Goal: Use online tool/utility: Utilize a website feature to perform a specific function

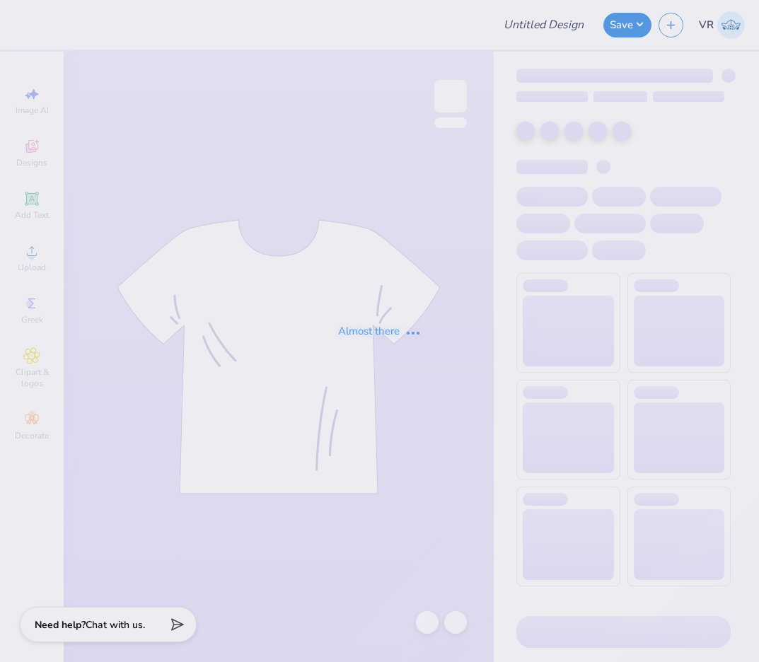
type input "[PERSON_NAME] Center Patchwork Quarter Zip"
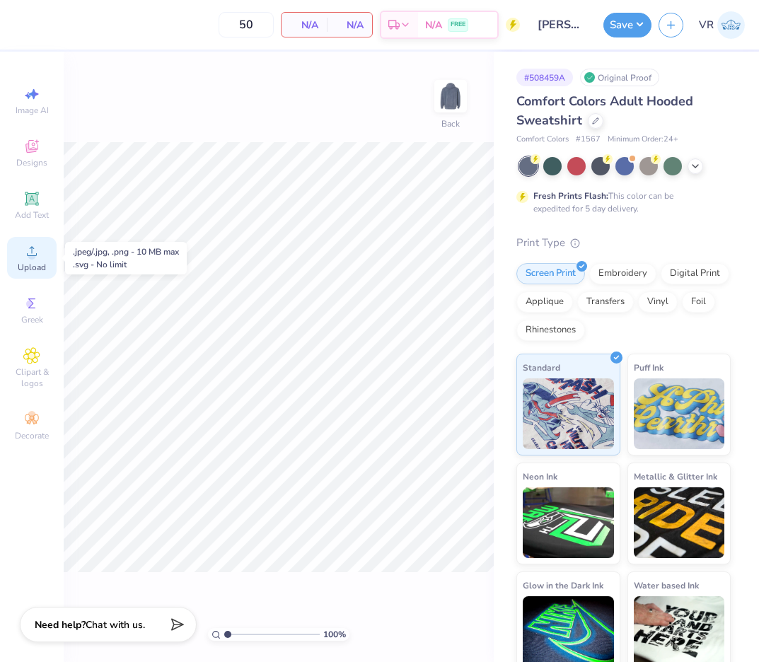
click at [26, 258] on icon at bounding box center [31, 251] width 17 height 17
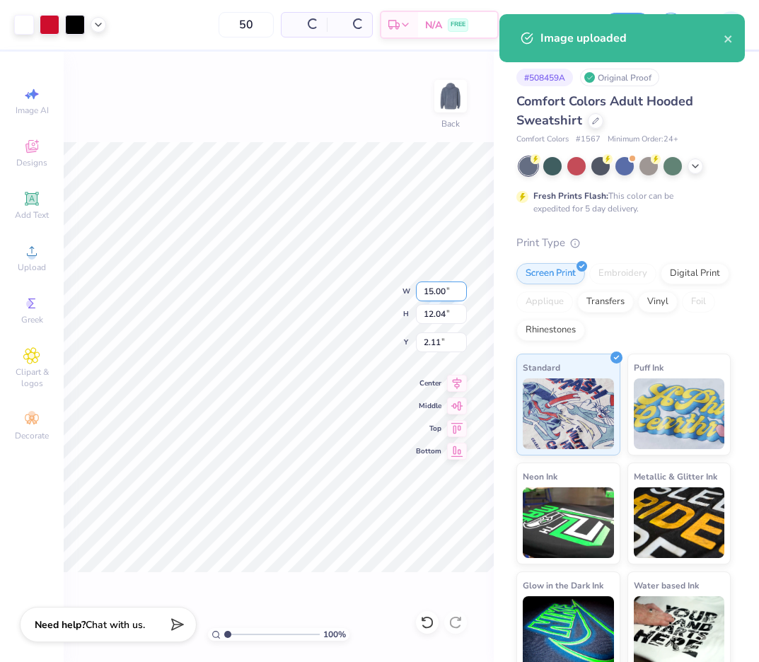
click at [439, 288] on input "15.00" at bounding box center [441, 292] width 51 height 20
type input "12.00"
type input "9.63"
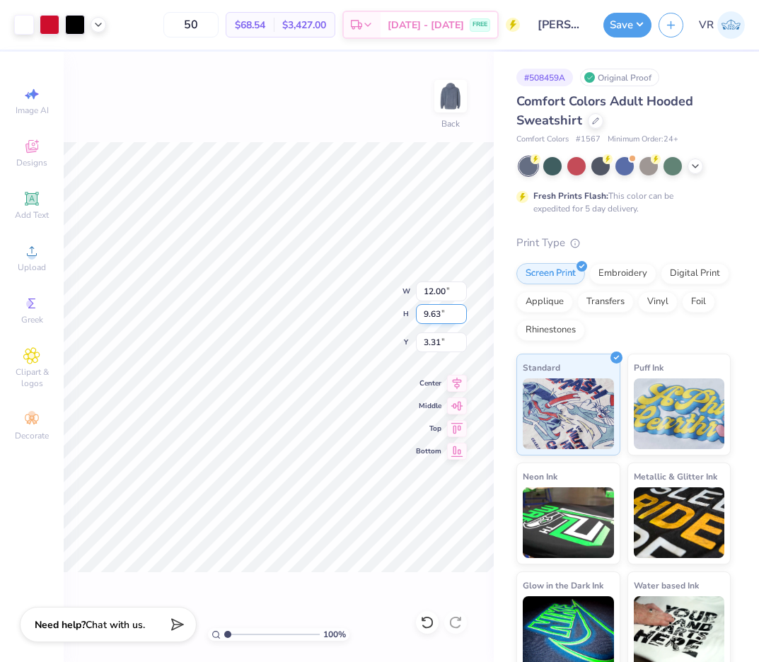
click at [439, 313] on input "9.63" at bounding box center [441, 314] width 51 height 20
click at [437, 345] on input "3.31" at bounding box center [441, 342] width 51 height 20
type input "3.00"
click at [104, 30] on div at bounding box center [60, 25] width 92 height 20
click at [93, 31] on div at bounding box center [60, 25] width 92 height 20
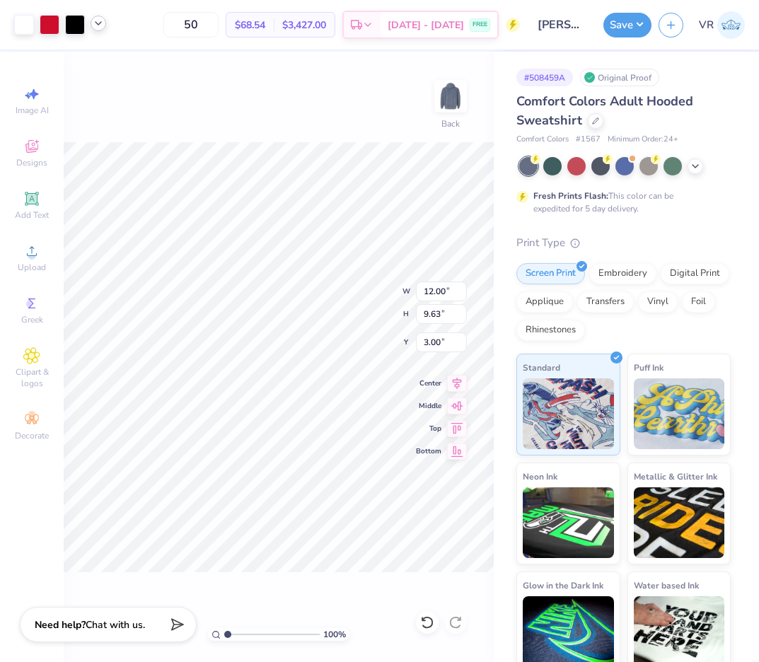
click at [95, 28] on icon at bounding box center [98, 23] width 11 height 11
click at [96, 27] on icon at bounding box center [98, 23] width 11 height 11
click at [629, 28] on button "Save" at bounding box center [627, 23] width 48 height 25
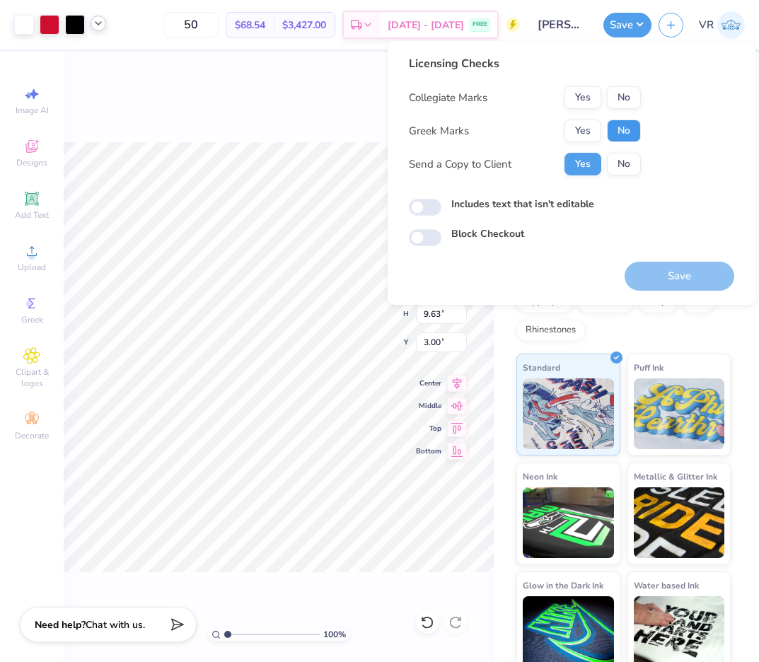
click at [620, 128] on button "No" at bounding box center [624, 131] width 34 height 23
drag, startPoint x: 618, startPoint y: 94, endPoint x: 671, endPoint y: 234, distance: 149.8
click at [618, 95] on button "No" at bounding box center [624, 97] width 34 height 23
click at [677, 282] on button "Save" at bounding box center [680, 276] width 110 height 29
